Goal: Information Seeking & Learning: Find specific fact

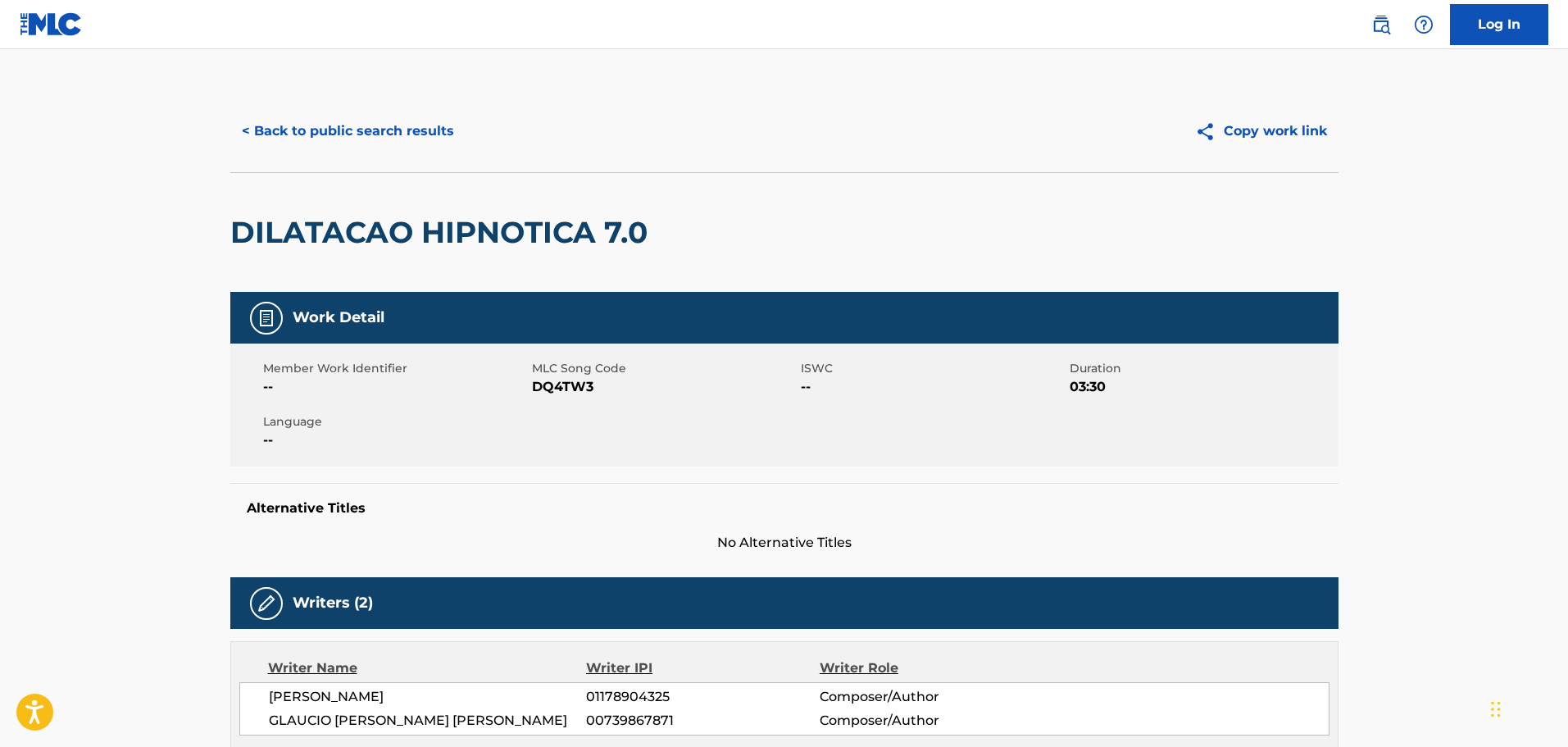
click at [269, 150] on button "< Back to public search results" at bounding box center [348, 131] width 235 height 41
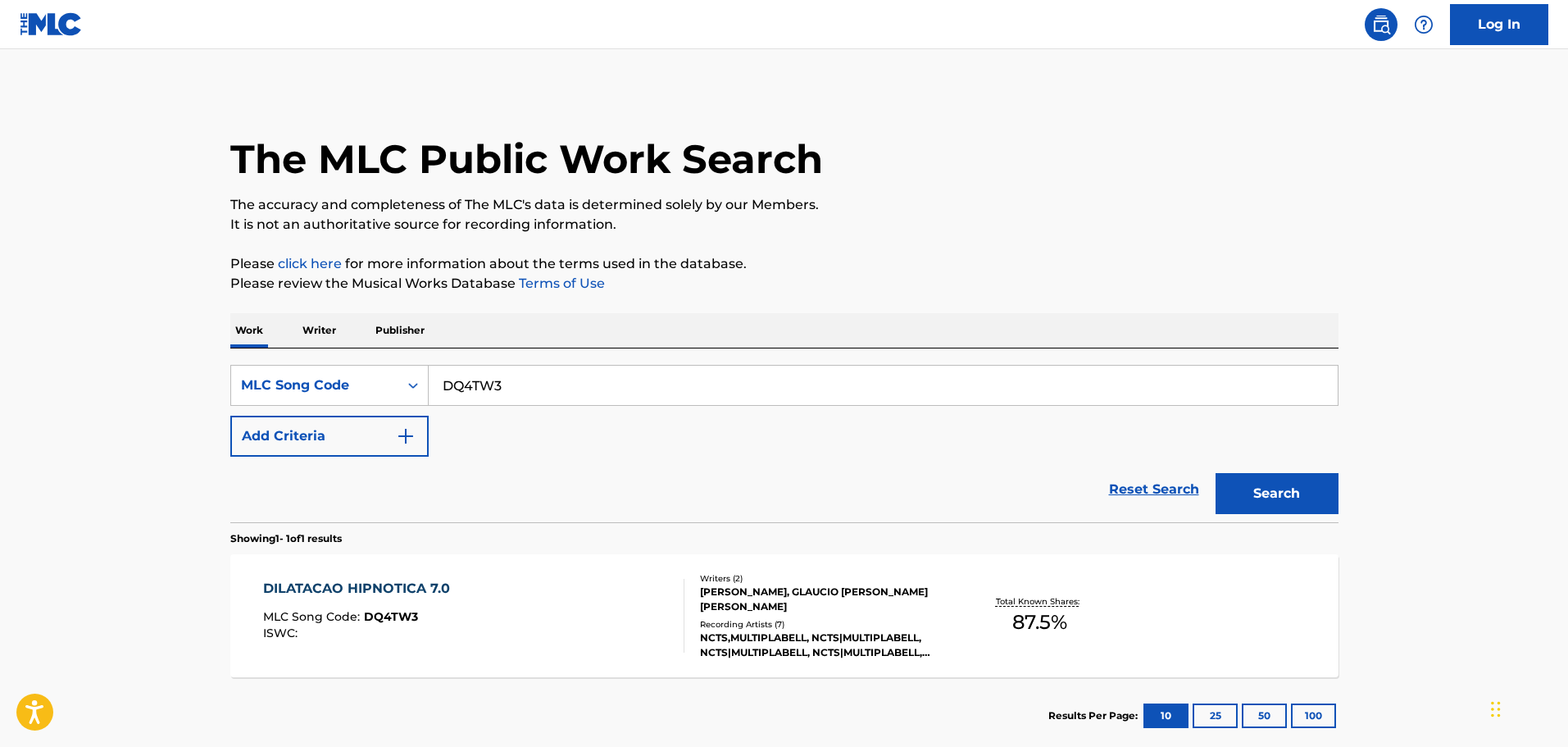
scroll to position [51, 0]
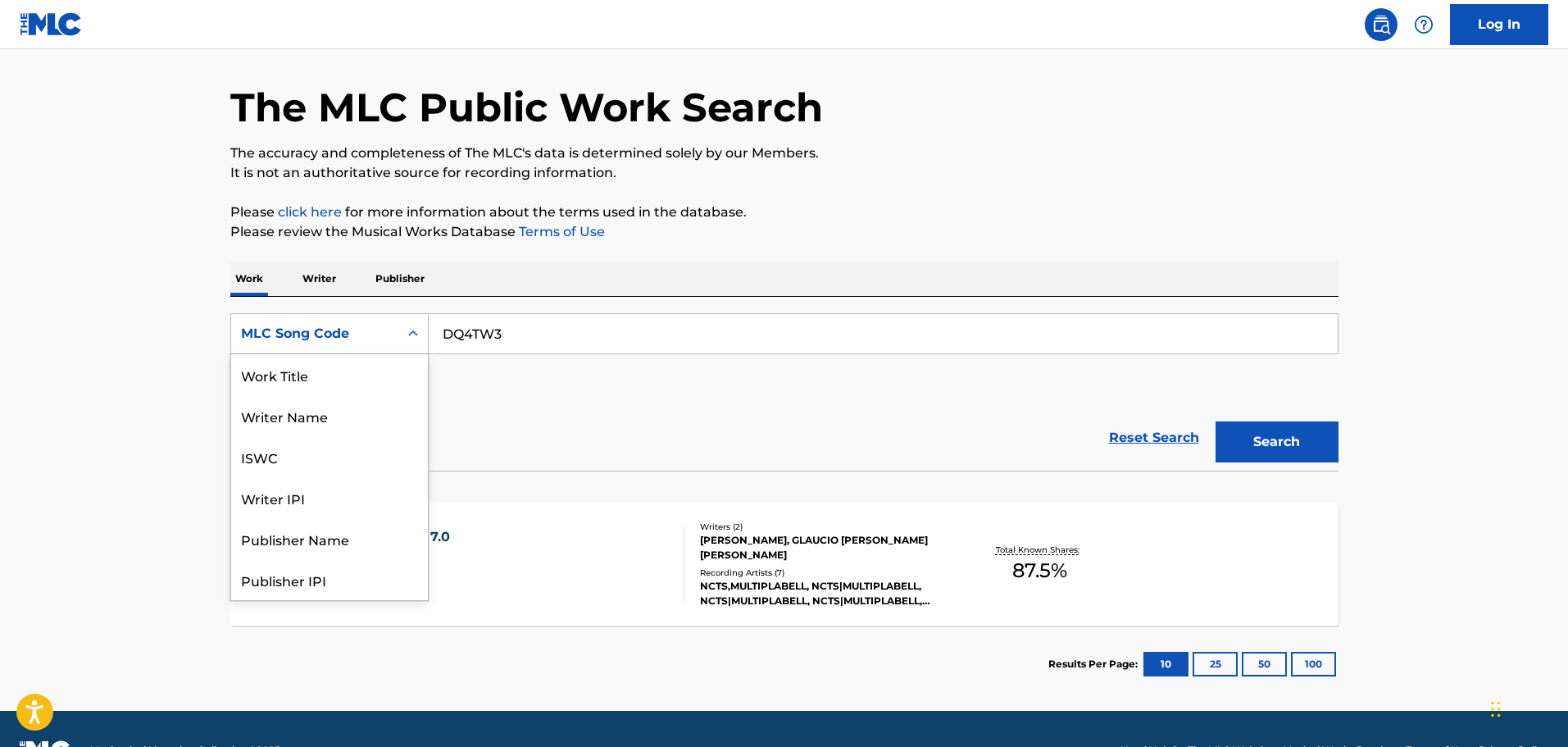
click at [347, 325] on div "MLC Song Code" at bounding box center [315, 333] width 148 height 19
click at [276, 384] on div "Work Title" at bounding box center [329, 375] width 197 height 41
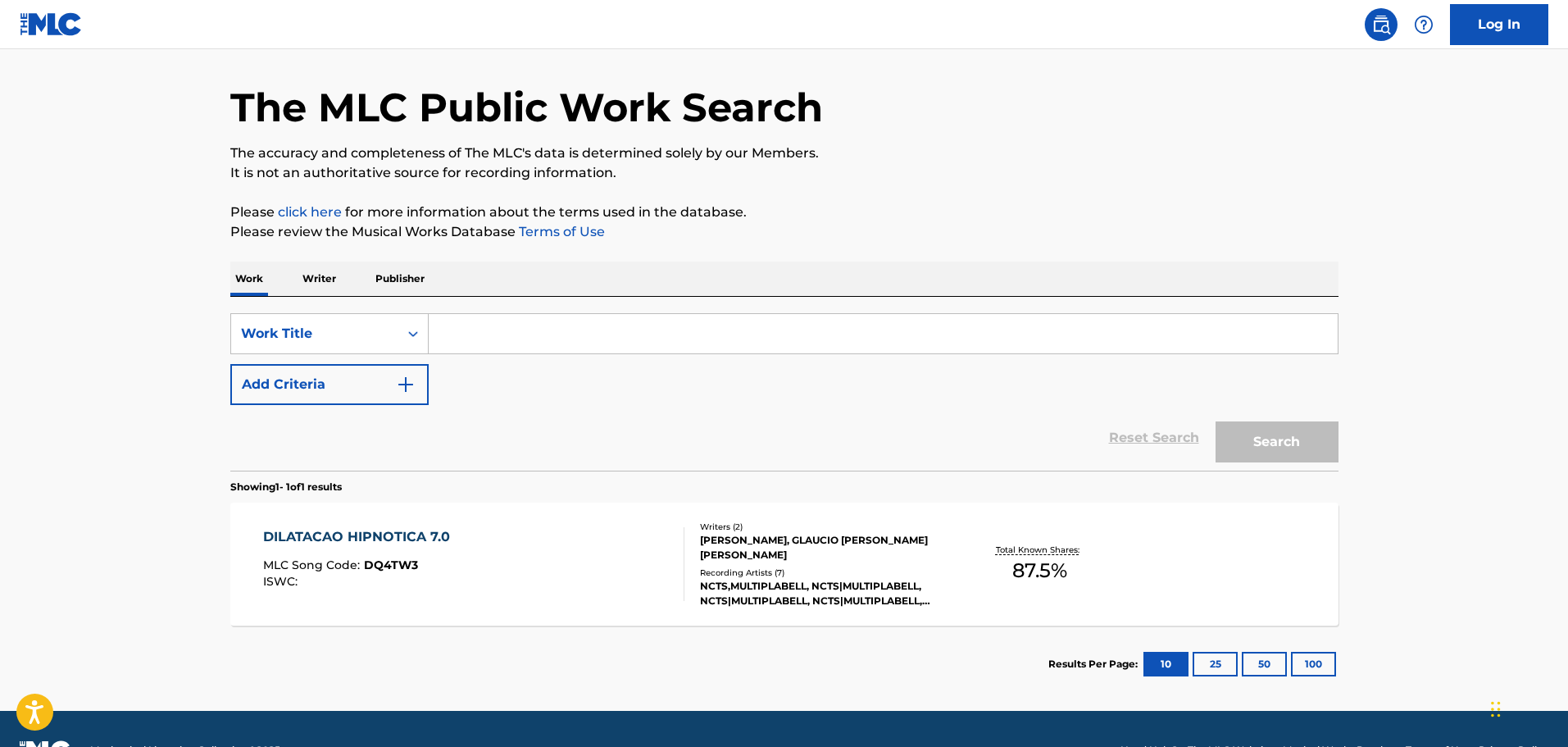
click at [521, 346] on input "Search Form" at bounding box center [883, 333] width 909 height 40
type input "BIRDS (Instrumental)"
click at [1215, 422] on button "Search" at bounding box center [1276, 442] width 123 height 41
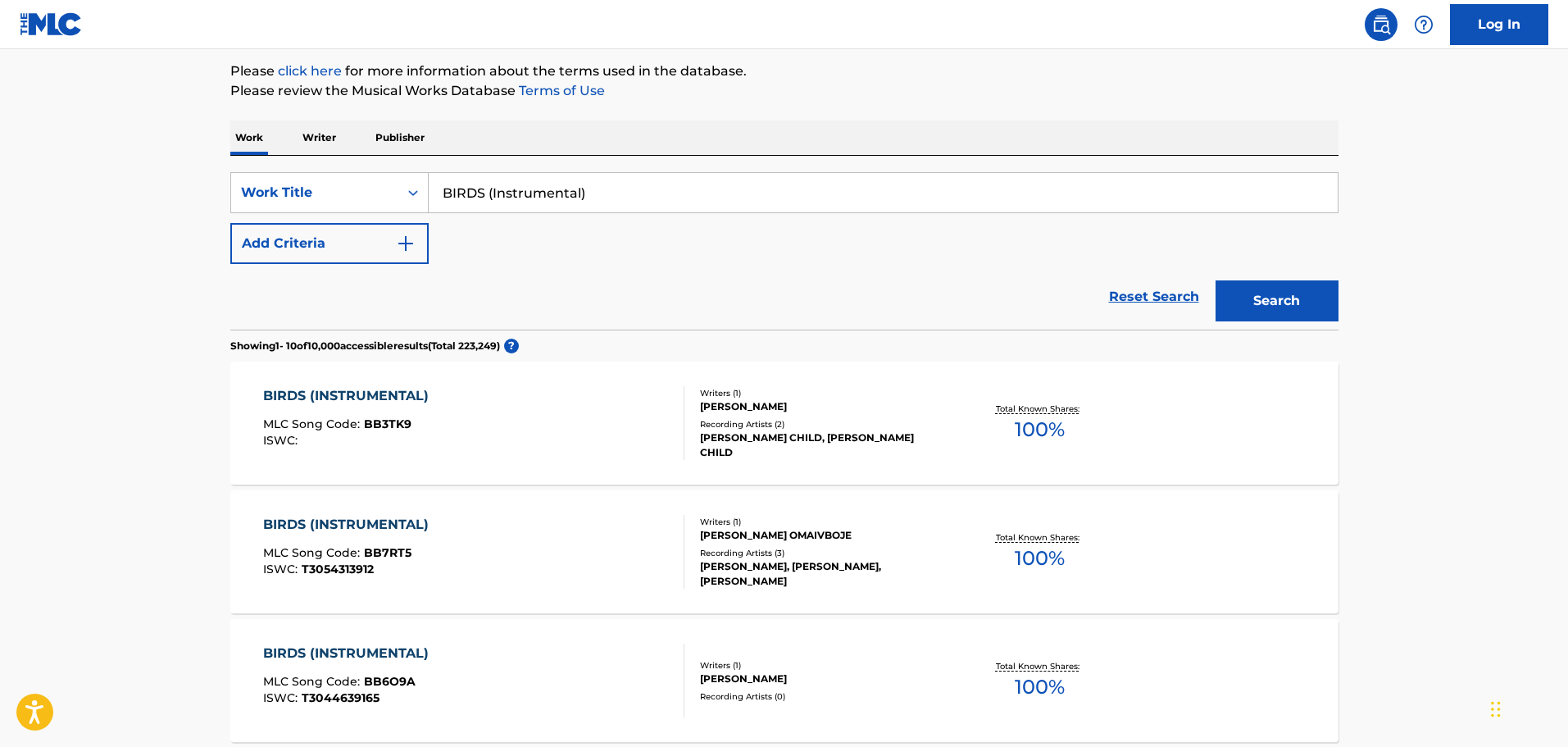
scroll to position [246, 0]
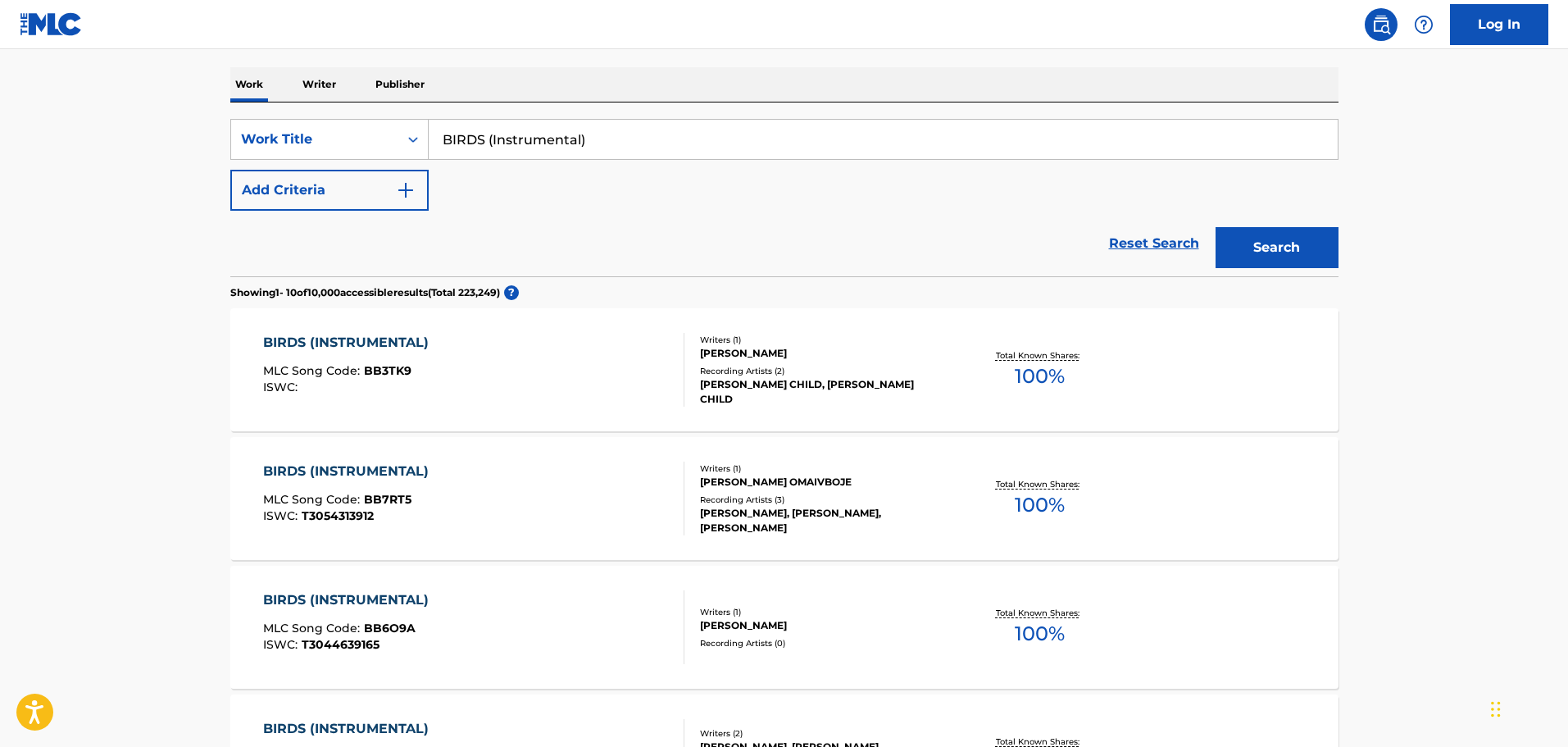
click at [328, 187] on button "Add Criteria" at bounding box center [330, 190] width 198 height 41
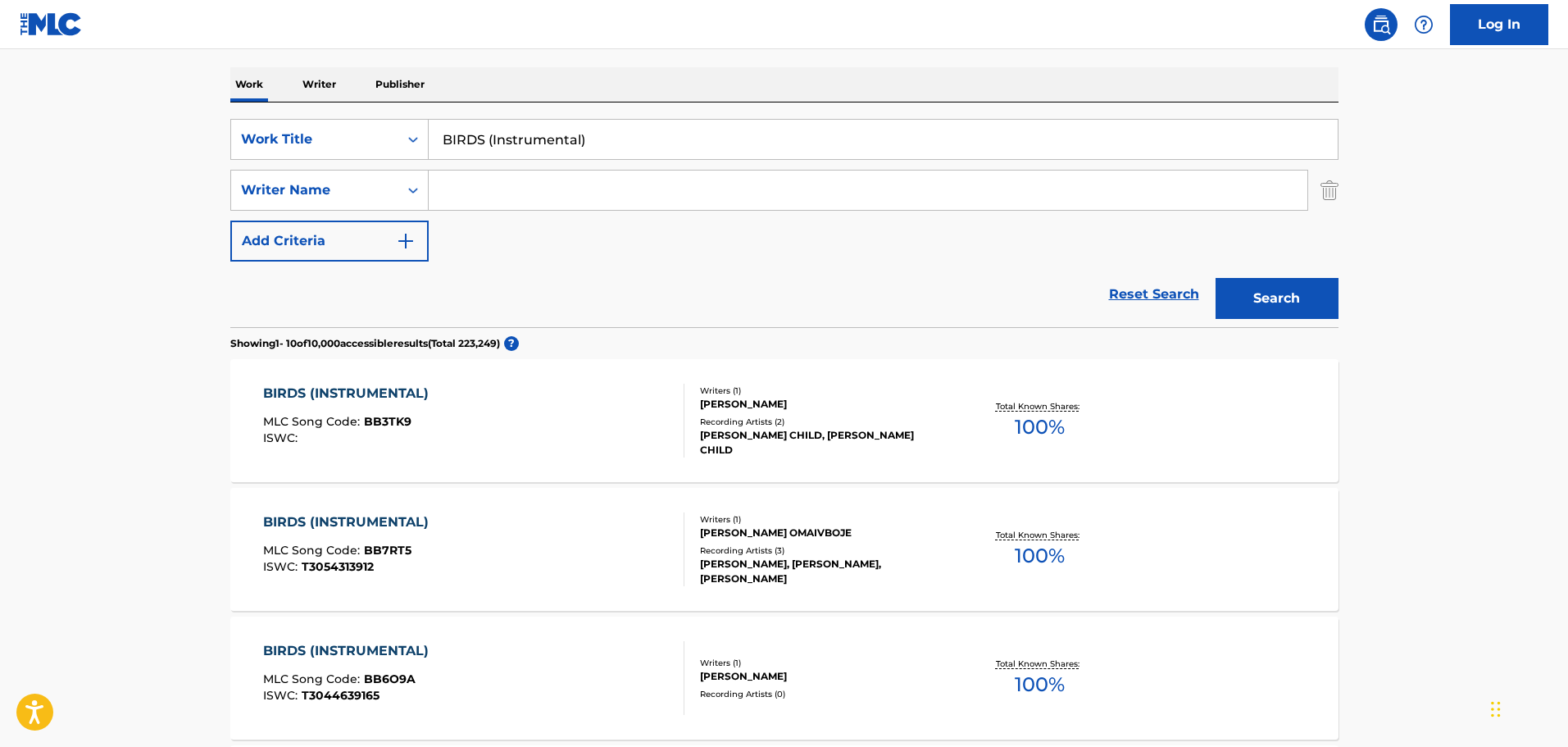
click at [448, 187] on input "Search Form" at bounding box center [868, 190] width 879 height 40
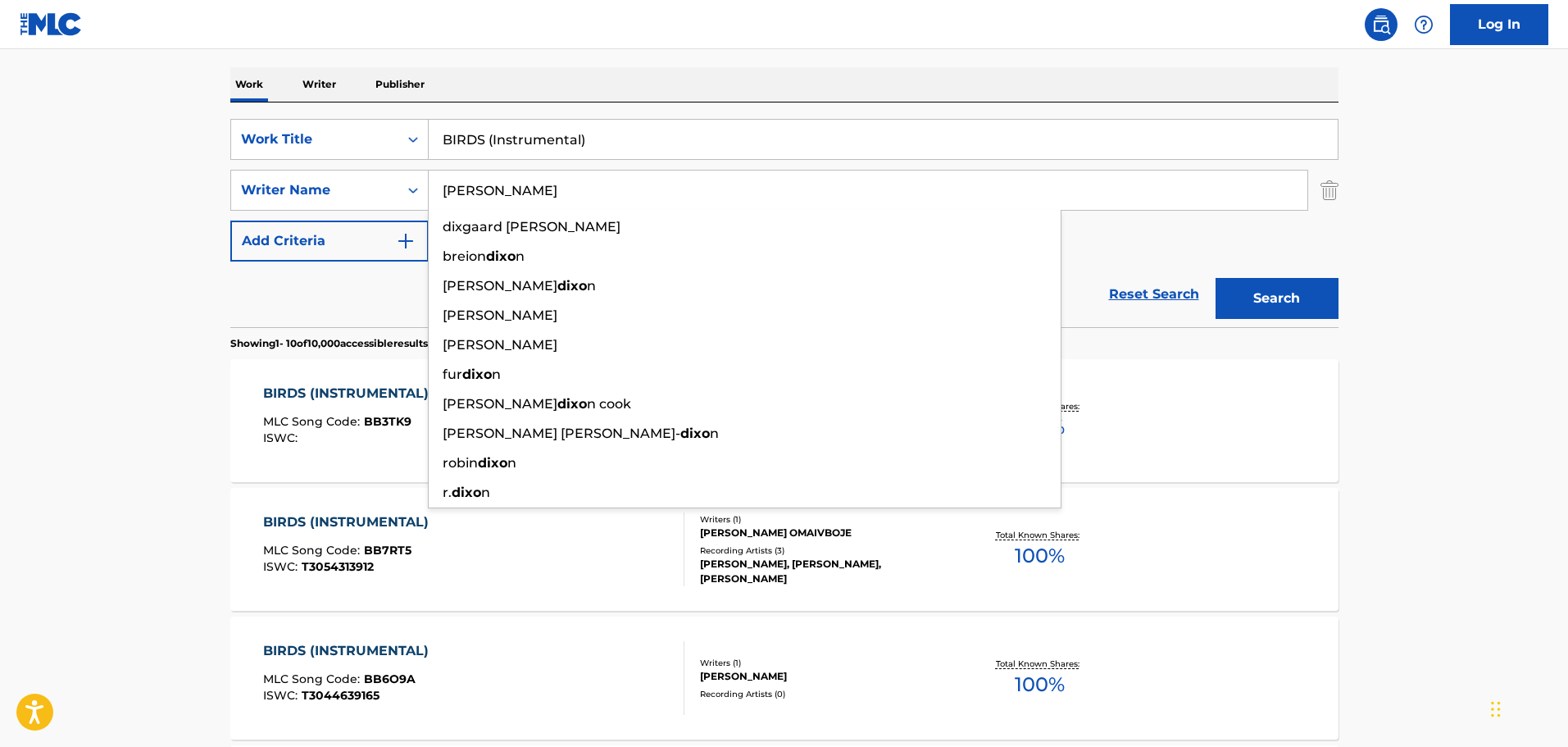
type input "[PERSON_NAME]"
click at [1215, 278] on button "Search" at bounding box center [1276, 298] width 123 height 41
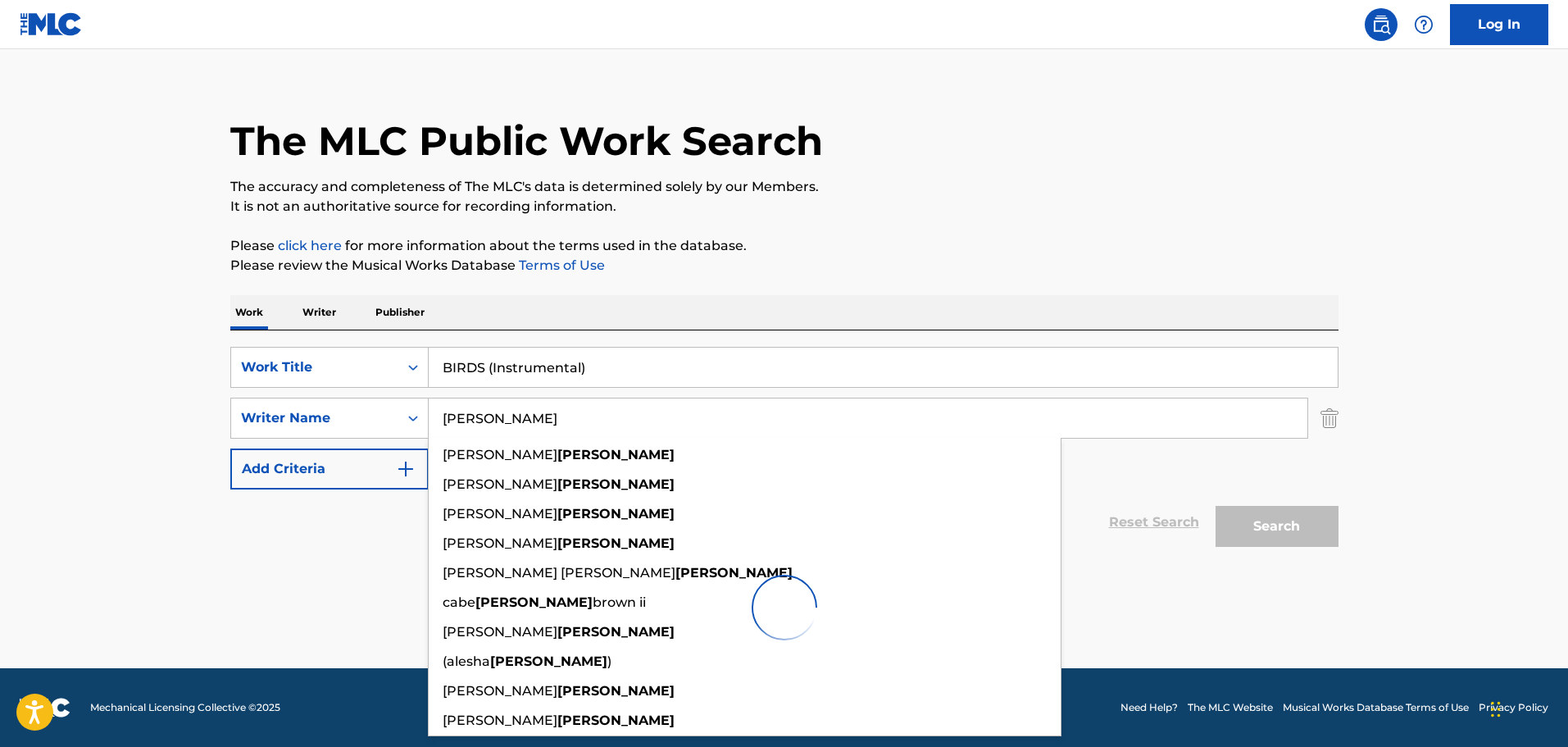
scroll to position [18, 0]
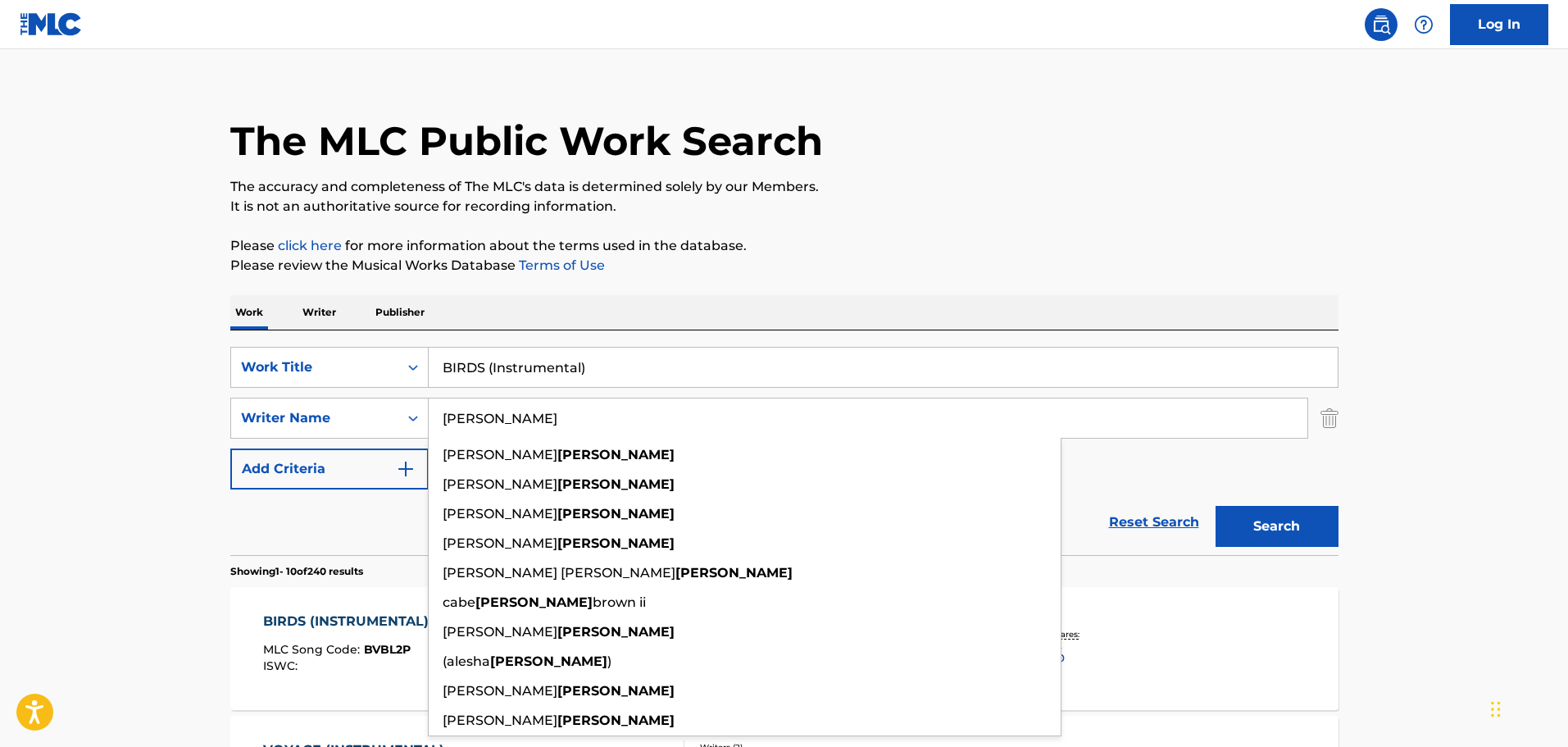
click at [246, 522] on div "Reset Search Search" at bounding box center [785, 522] width 1108 height 65
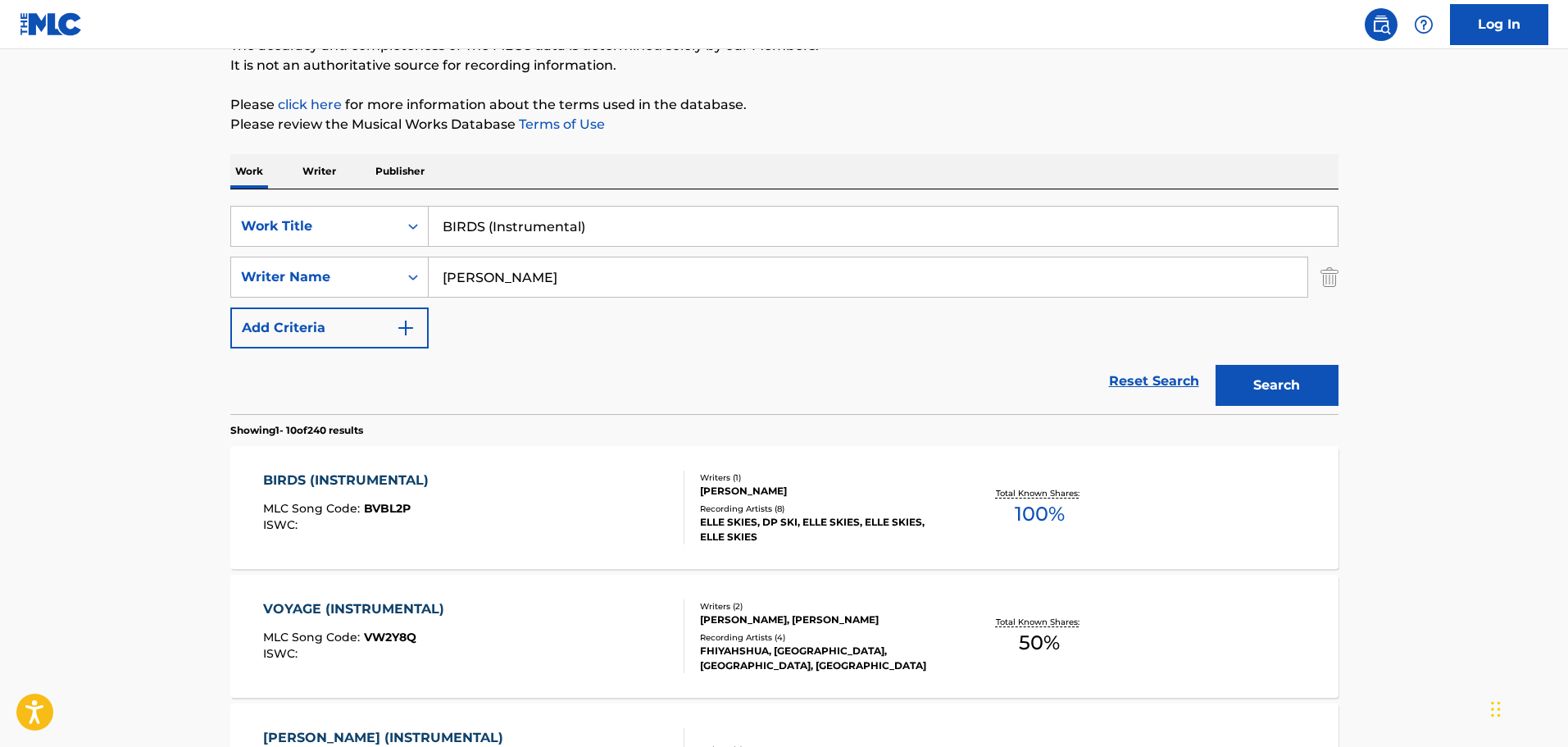
scroll to position [428, 0]
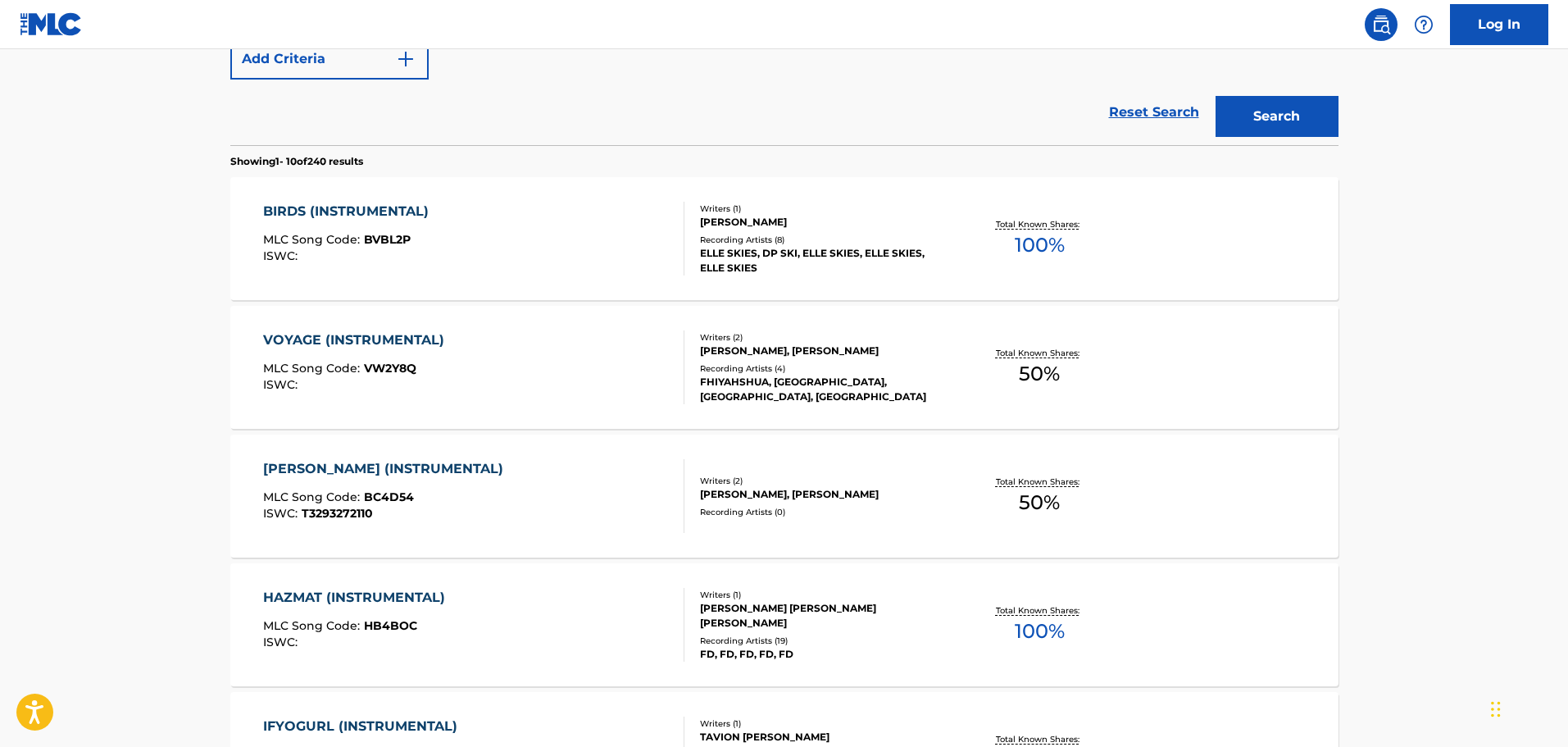
click at [512, 231] on div "BIRDS (INSTRUMENTAL) MLC Song Code : BVBL2P ISWC :" at bounding box center [474, 238] width 422 height 73
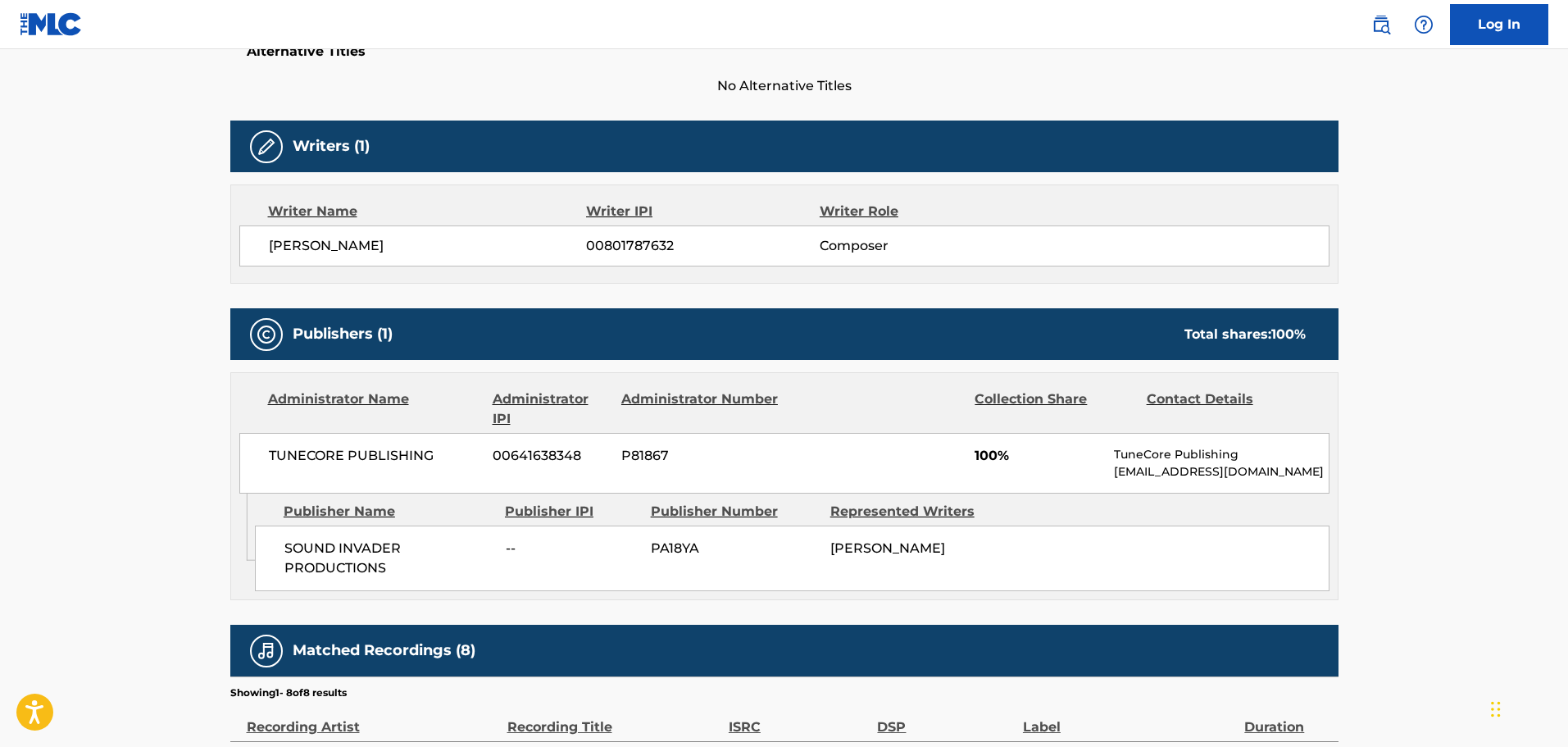
scroll to position [410, 0]
